Goal: Transaction & Acquisition: Purchase product/service

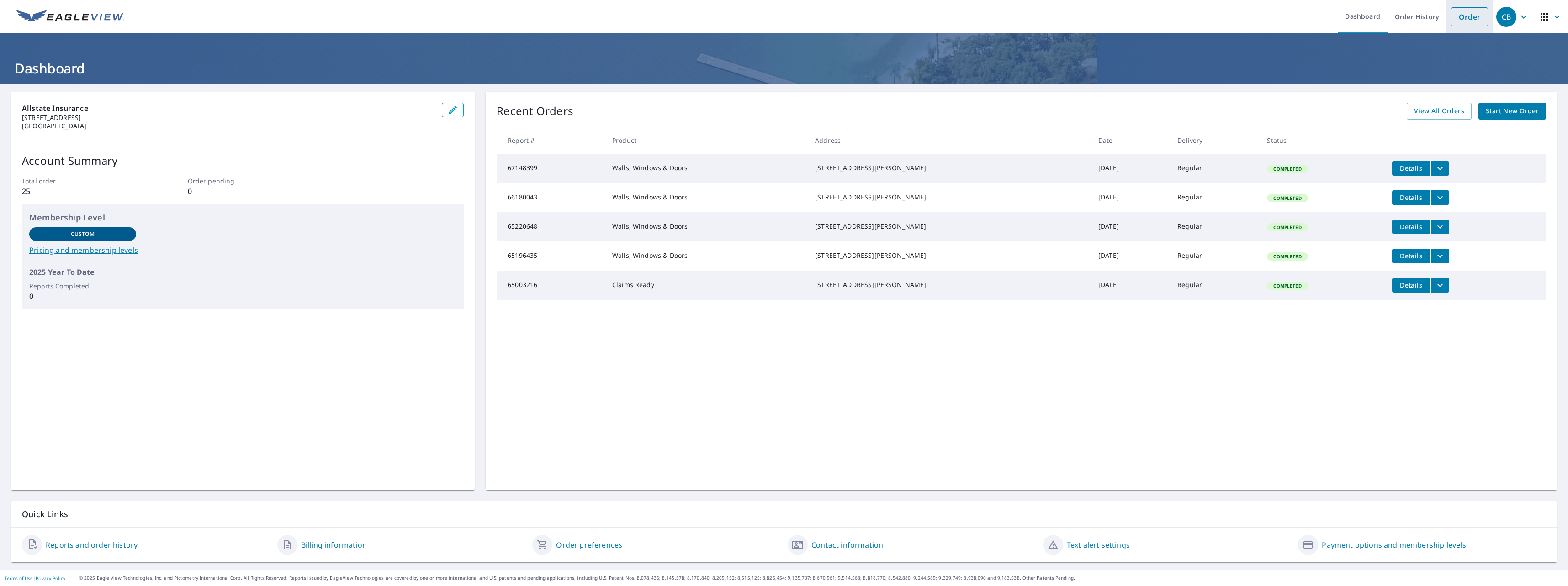
click at [1462, 15] on link "Order" at bounding box center [1470, 16] width 37 height 19
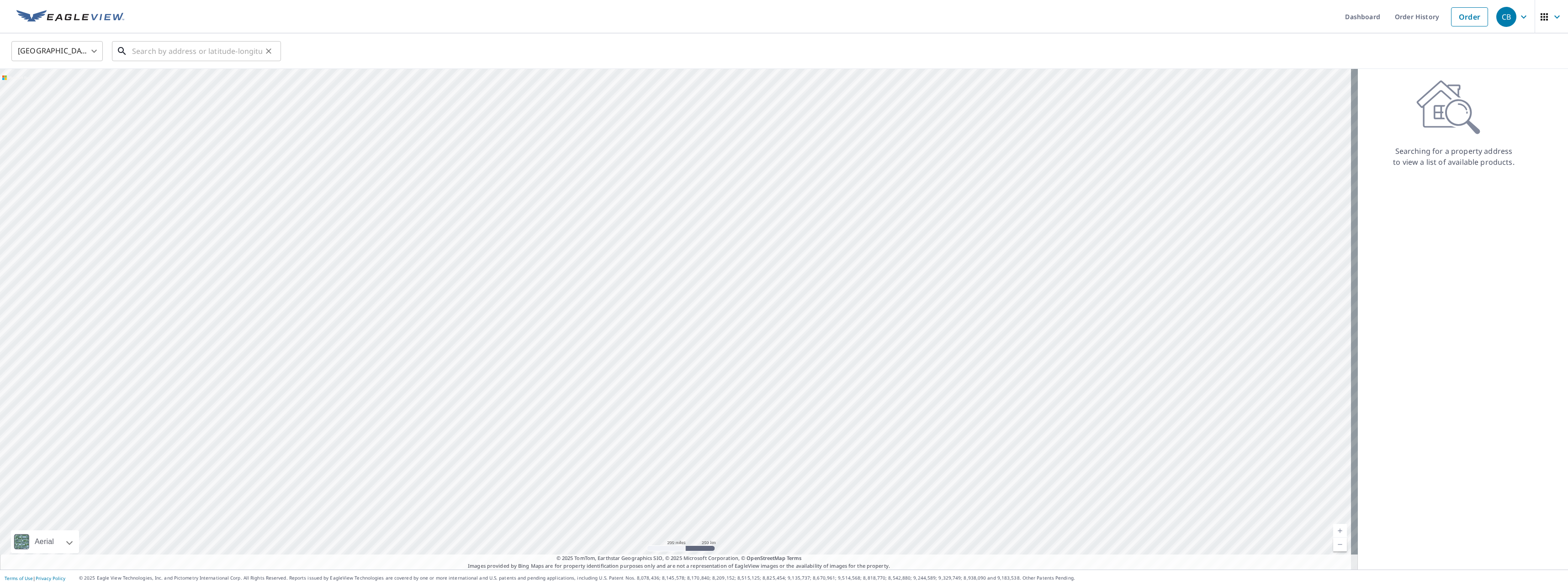
click at [164, 54] on input "text" at bounding box center [197, 51] width 130 height 26
paste input "[STREET_ADDRESS]"
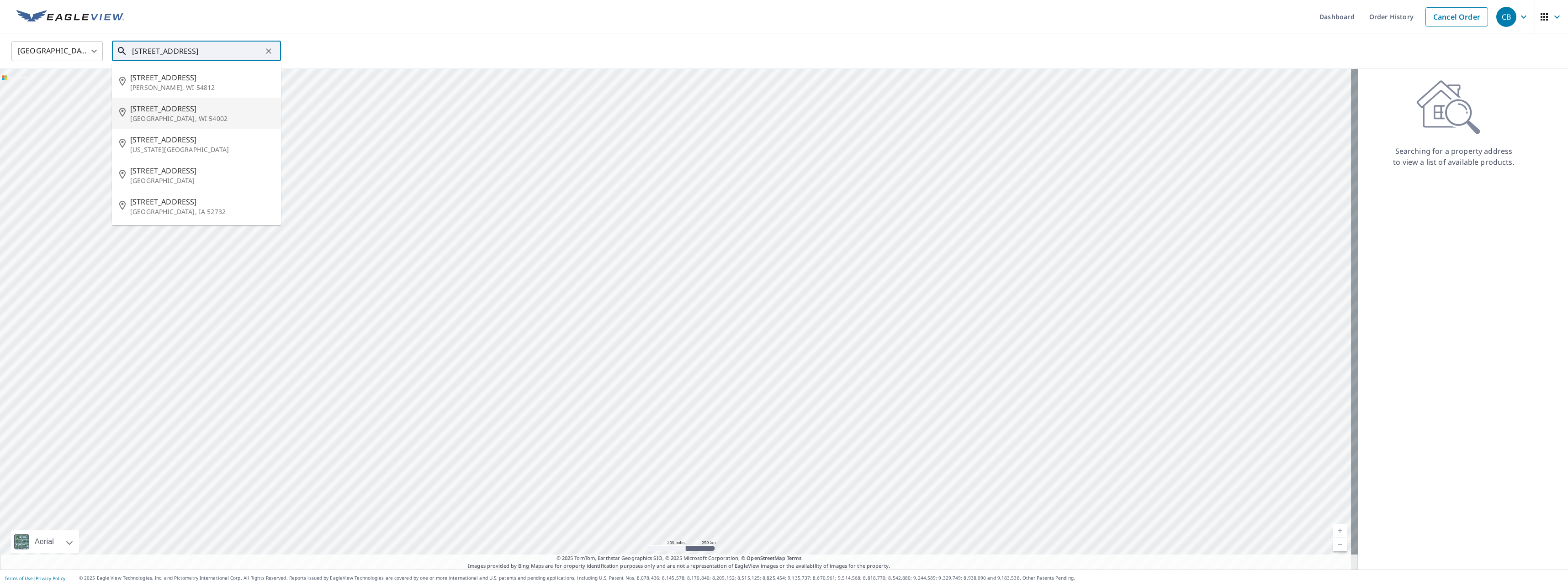
click at [132, 112] on span "[STREET_ADDRESS]" at bounding box center [202, 109] width 144 height 11
type input "[STREET_ADDRESS][PERSON_NAME]"
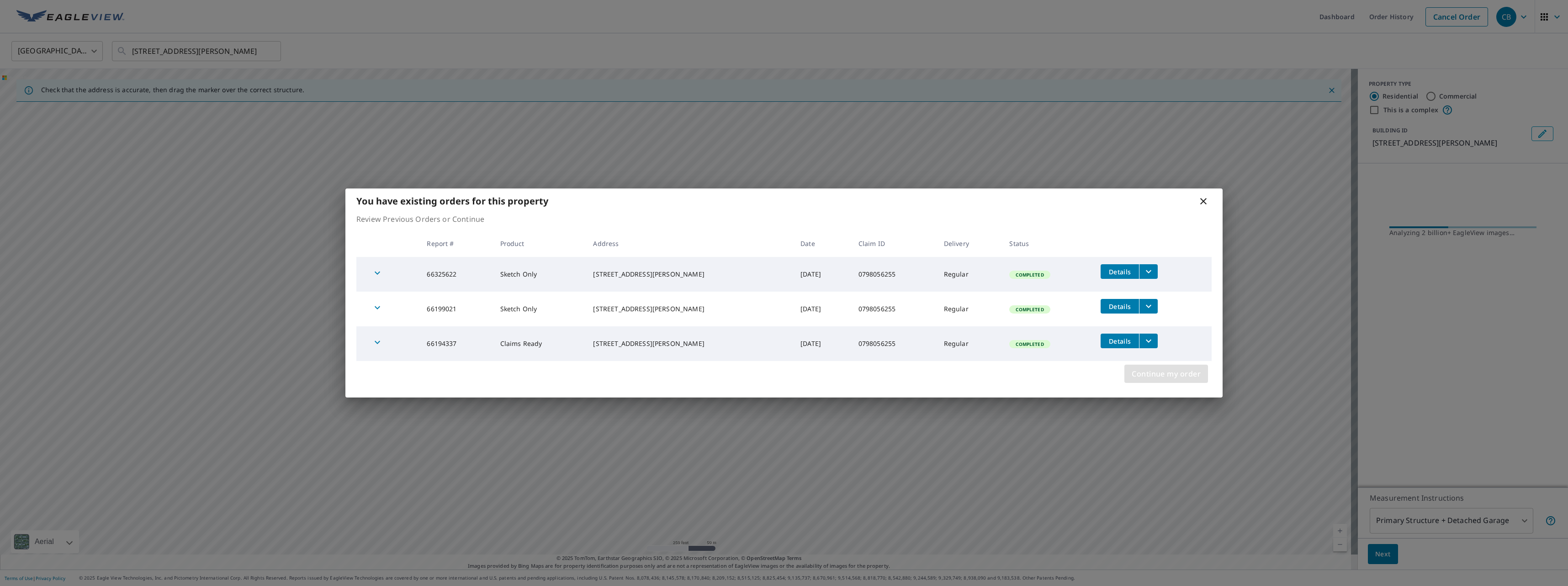
click at [1142, 371] on span "Continue my order" at bounding box center [1166, 374] width 69 height 13
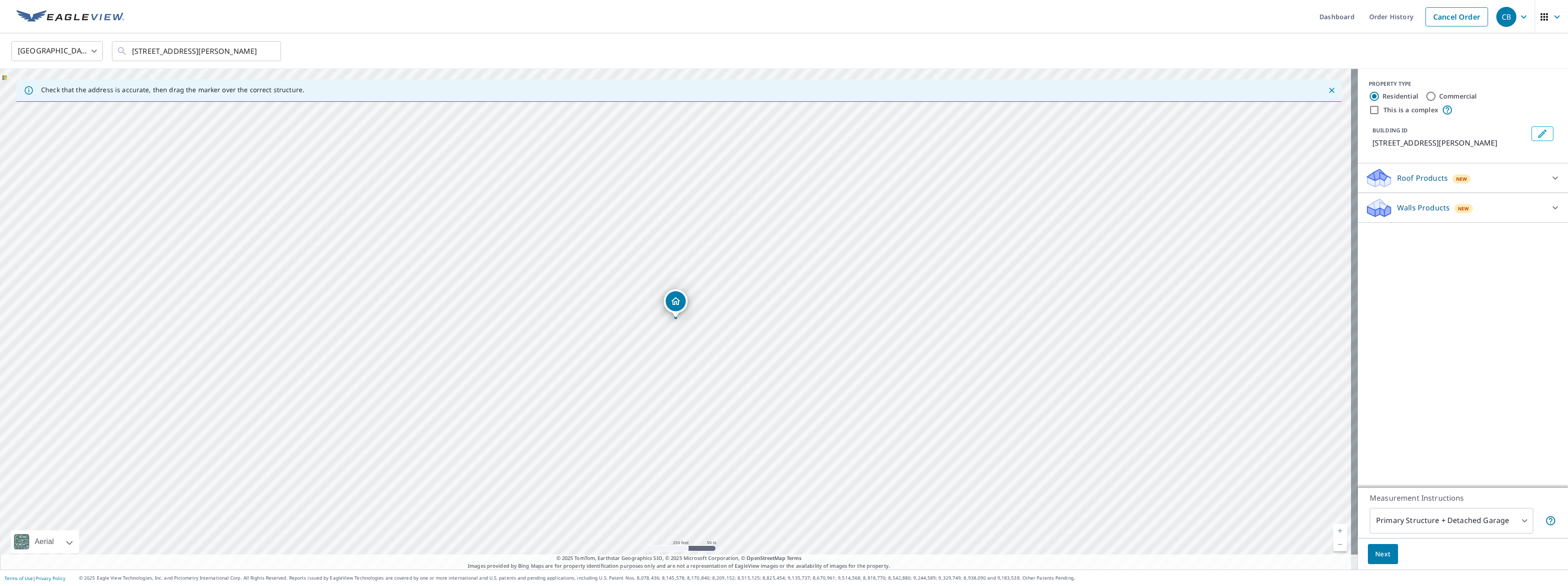
click at [1411, 205] on p "Walls Products" at bounding box center [1423, 208] width 53 height 11
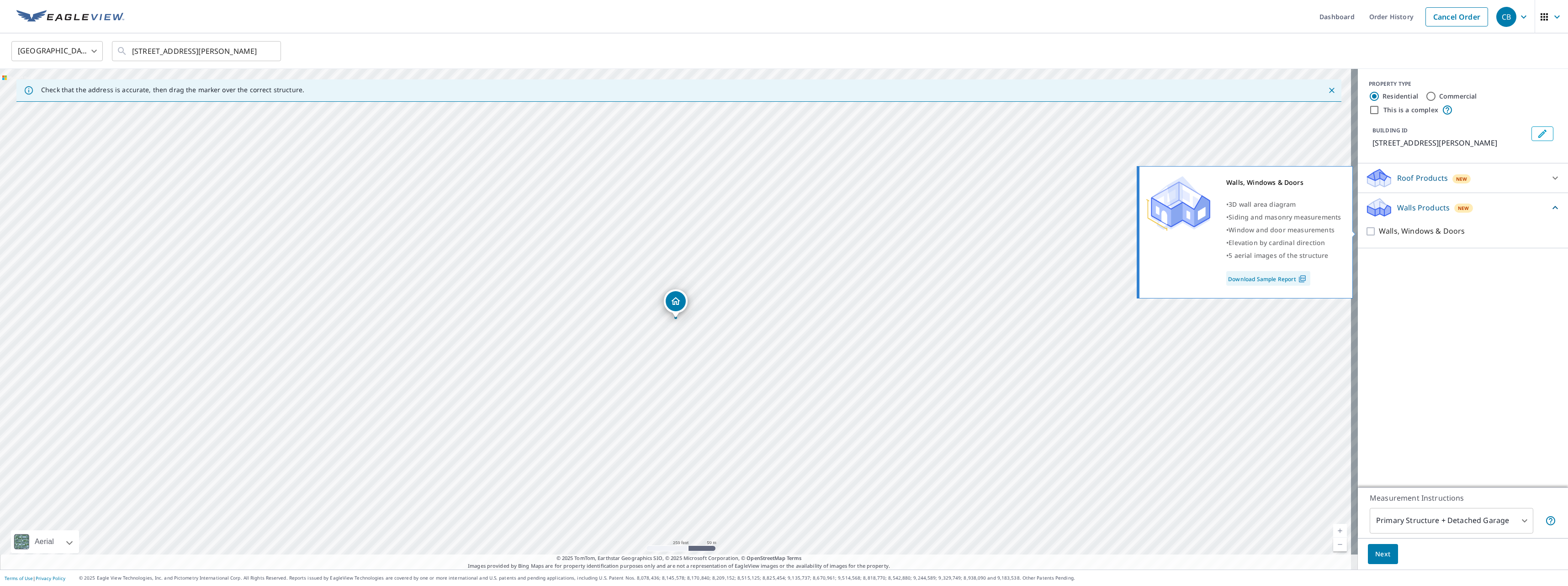
click at [1366, 228] on input "Walls, Windows & Doors" at bounding box center [1372, 231] width 13 height 11
checkbox input "true"
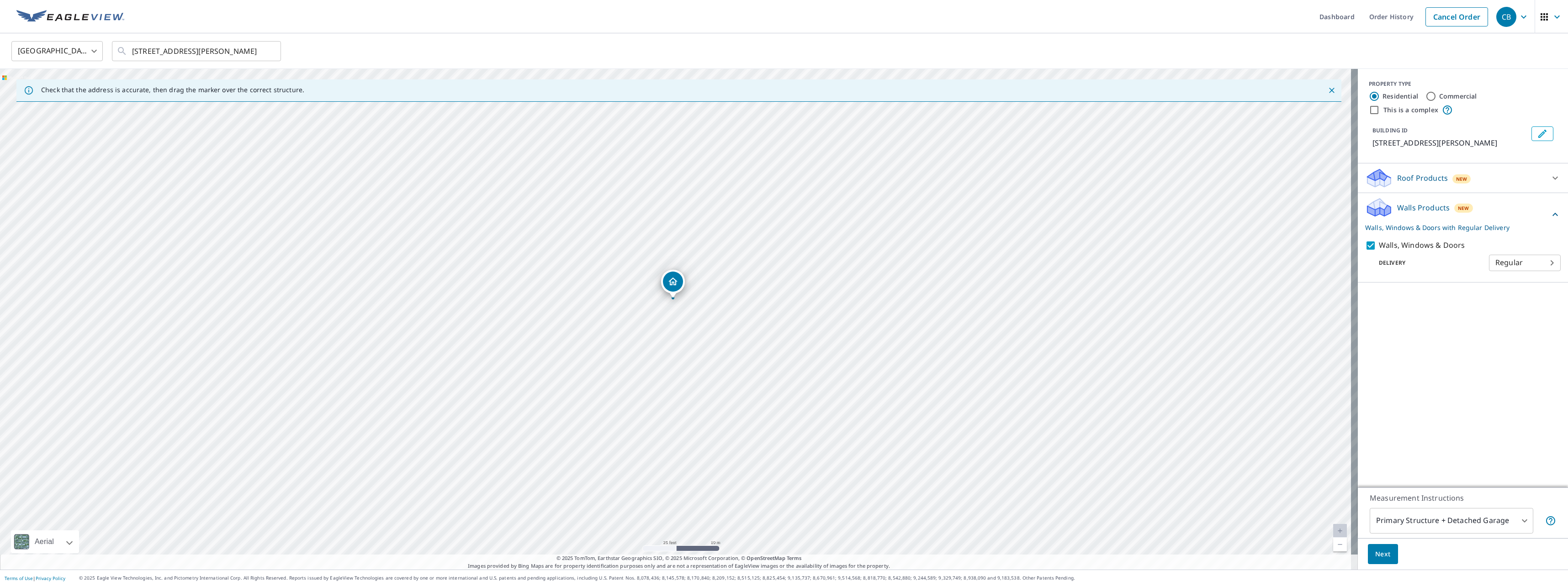
click at [1376, 551] on span "Next" at bounding box center [1383, 554] width 15 height 12
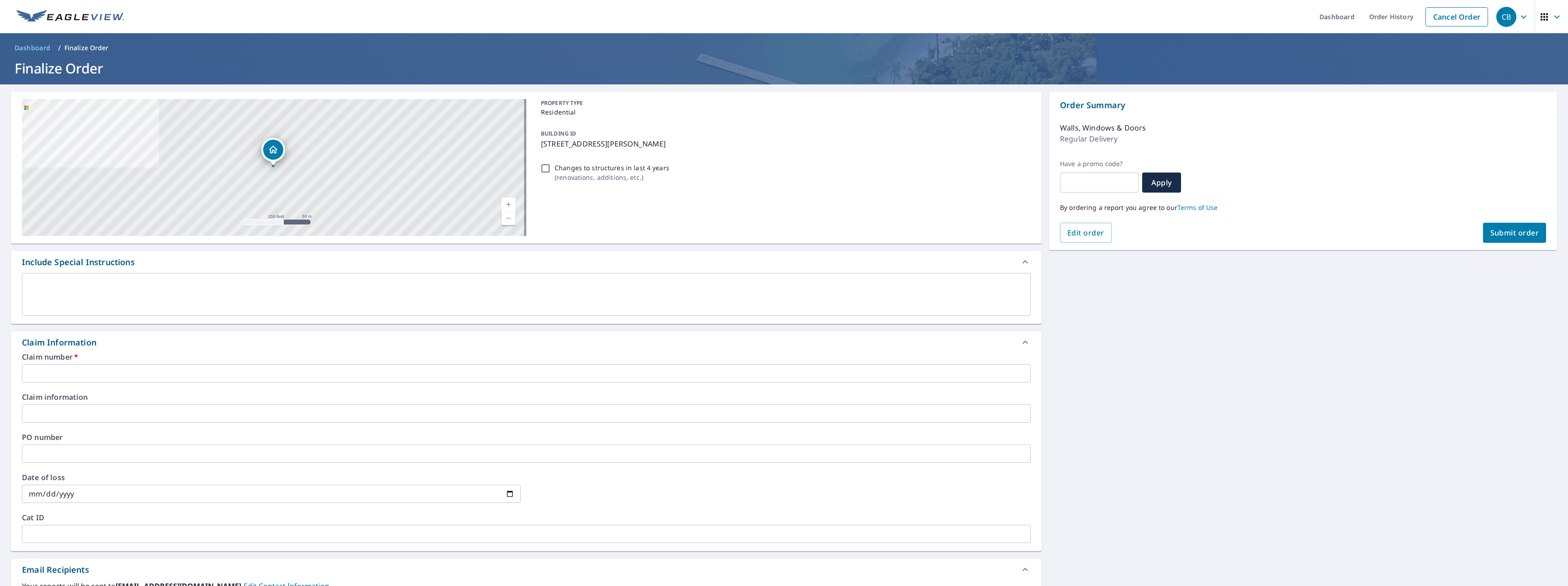
click at [76, 377] on input "text" at bounding box center [527, 374] width 1009 height 18
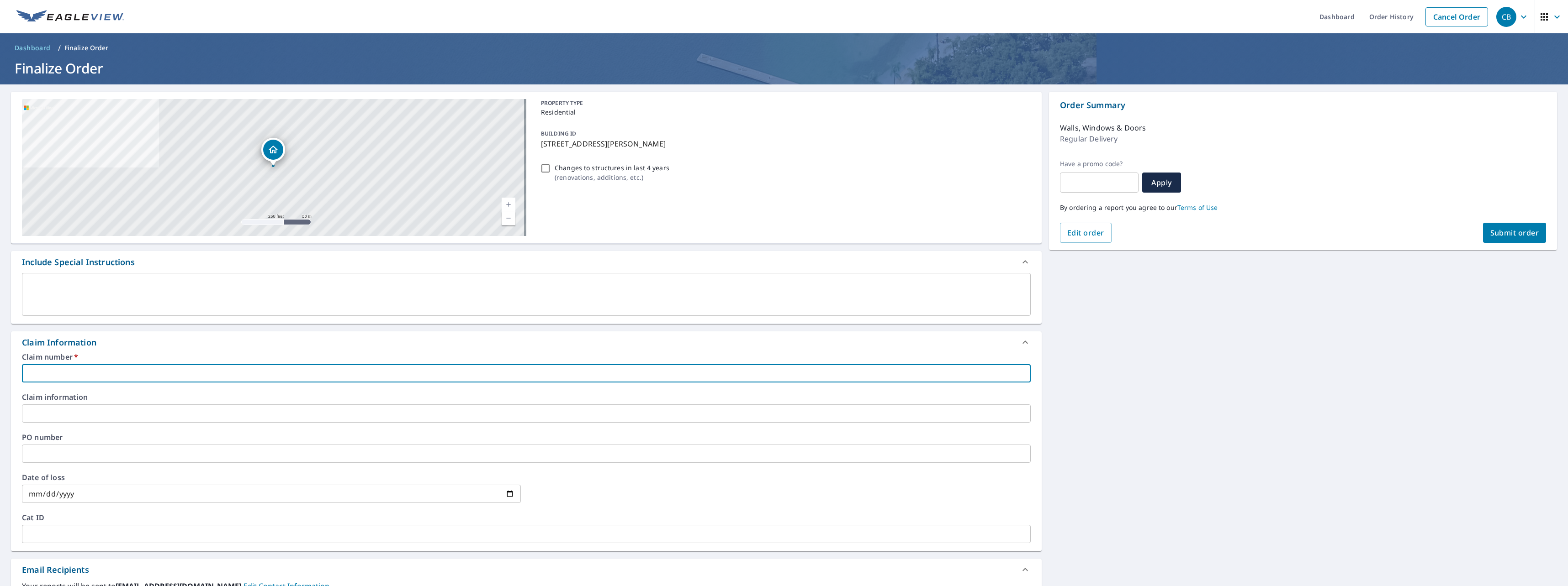
paste input "0798056255"
type input "0798056255"
click at [1498, 233] on span "Submit order" at bounding box center [1515, 233] width 49 height 10
